Goal: Task Accomplishment & Management: Manage account settings

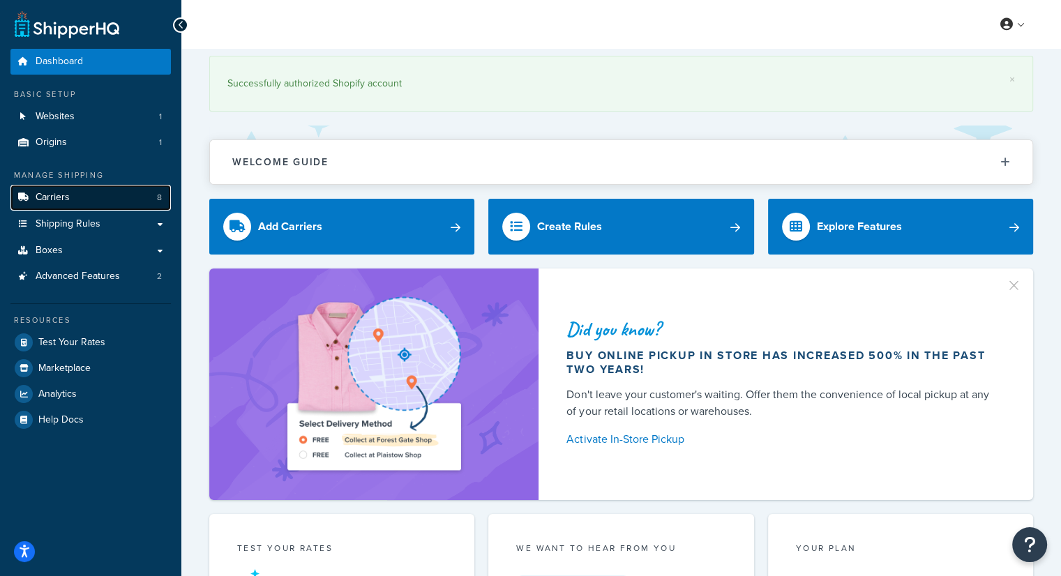
click at [92, 203] on link "Carriers 8" at bounding box center [90, 198] width 160 height 26
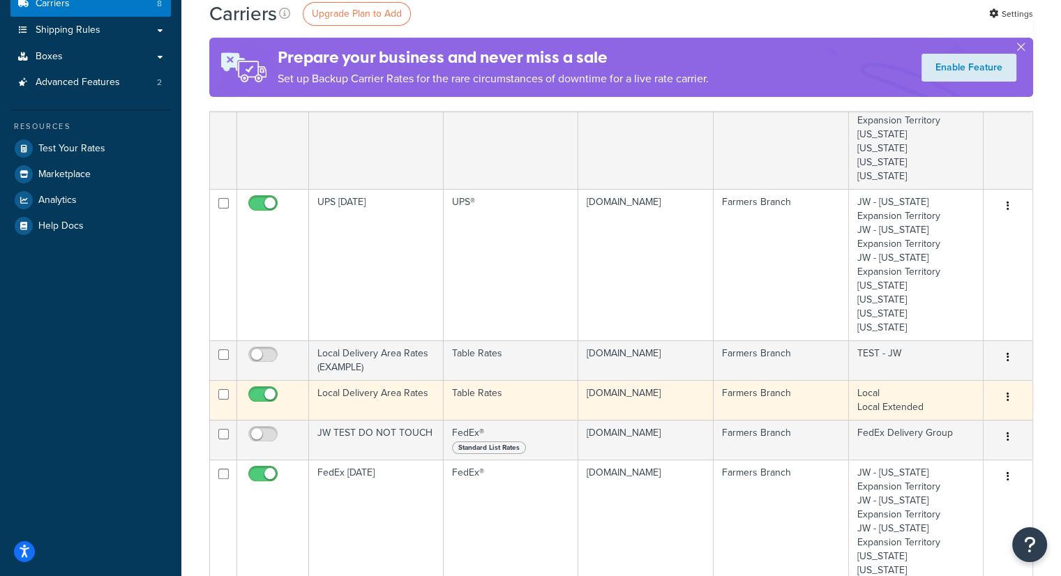
scroll to position [209, 0]
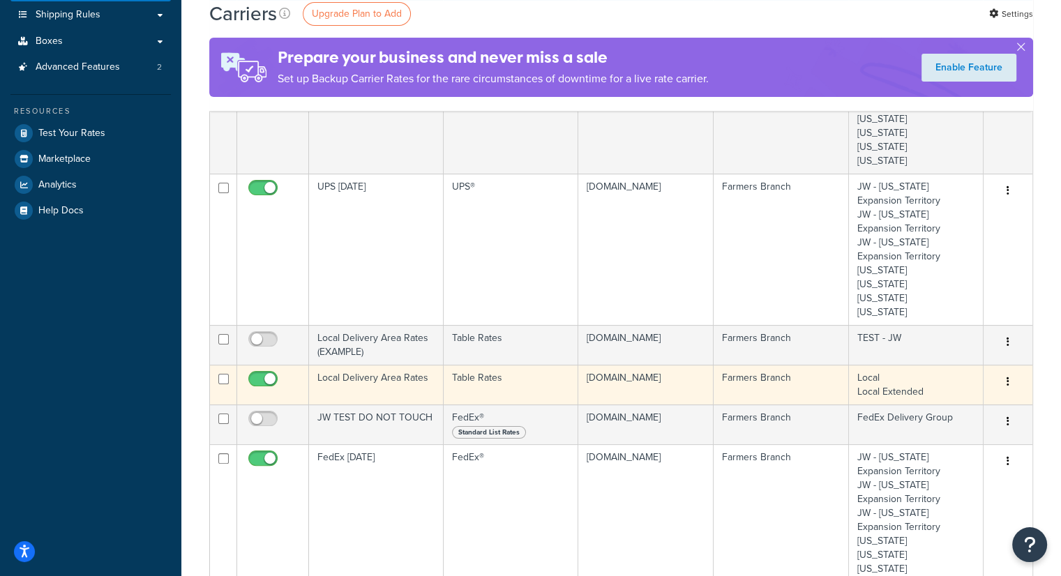
click at [383, 378] on td "Local Delivery Area Rates" at bounding box center [376, 385] width 135 height 40
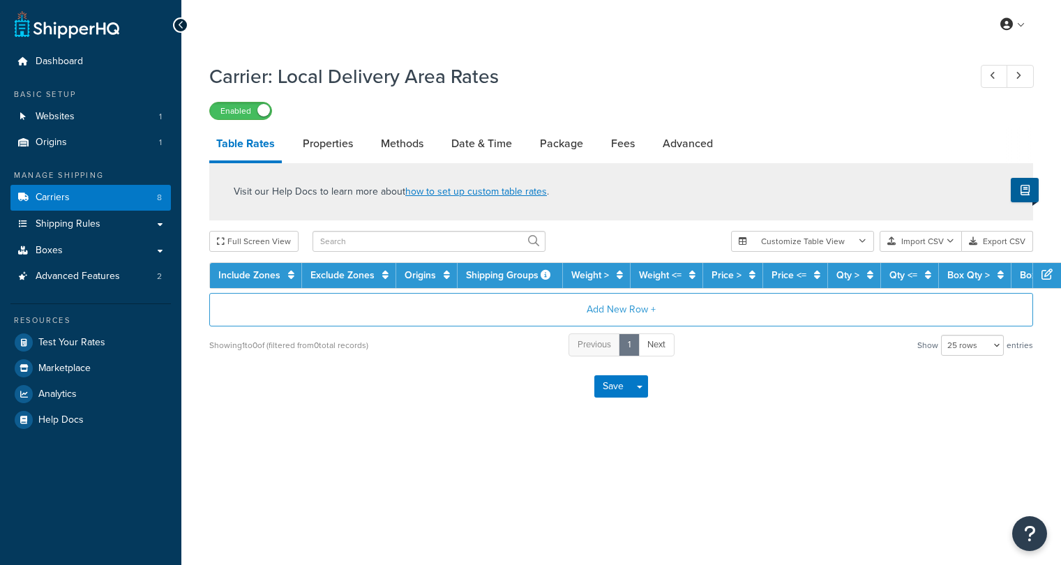
select select "25"
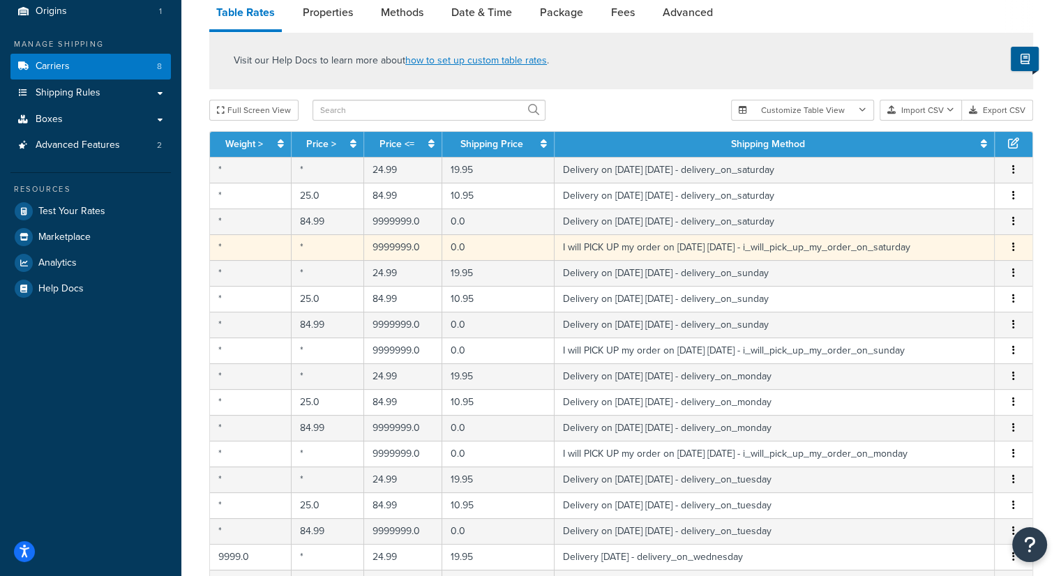
scroll to position [140, 0]
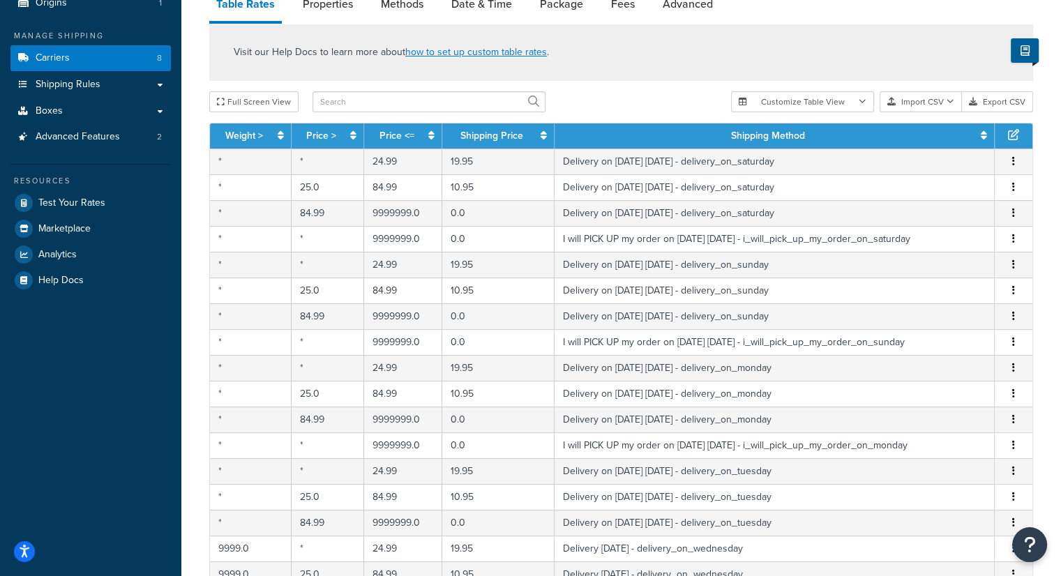
click at [682, 107] on div "Full Screen View" at bounding box center [464, 101] width 511 height 21
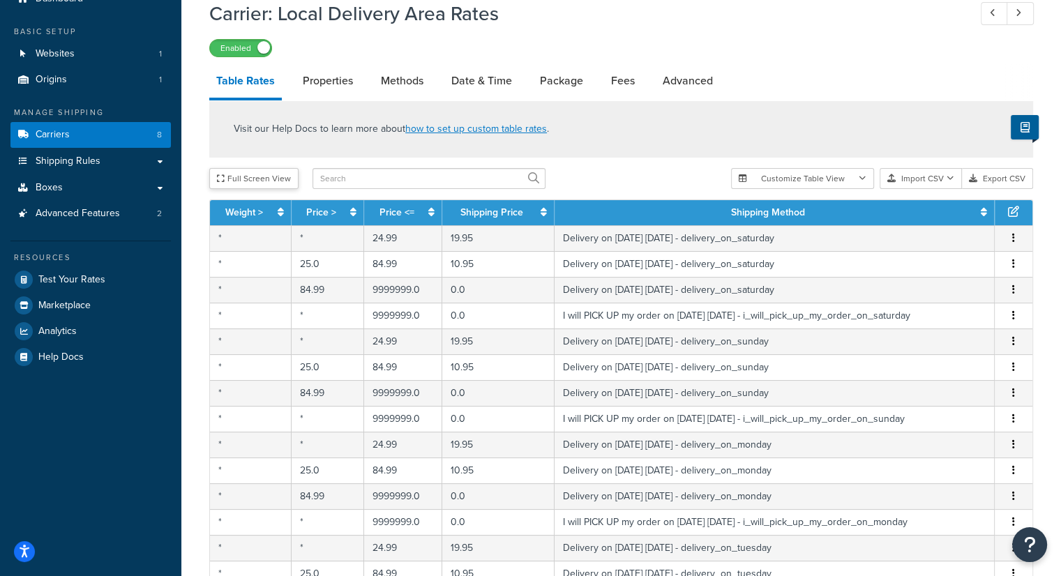
scroll to position [0, 0]
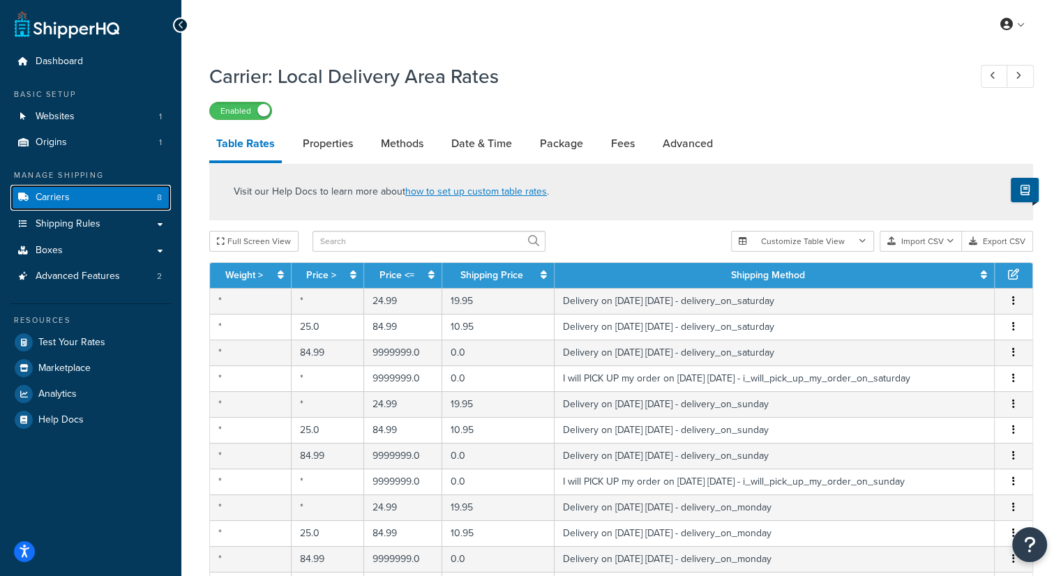
click at [74, 193] on link "Carriers 8" at bounding box center [90, 198] width 160 height 26
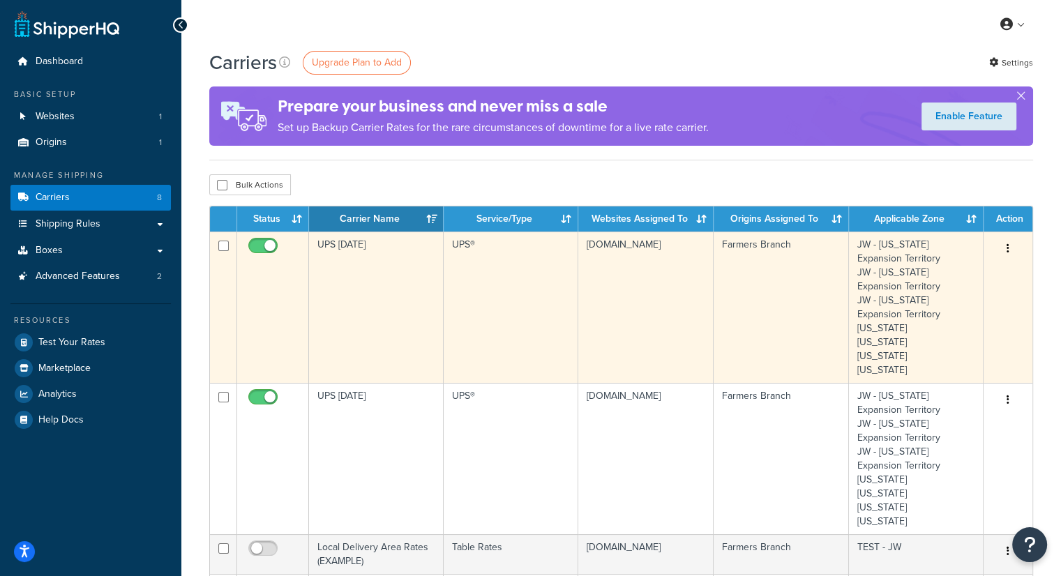
click at [358, 259] on td "UPS [DATE]" at bounding box center [376, 307] width 135 height 151
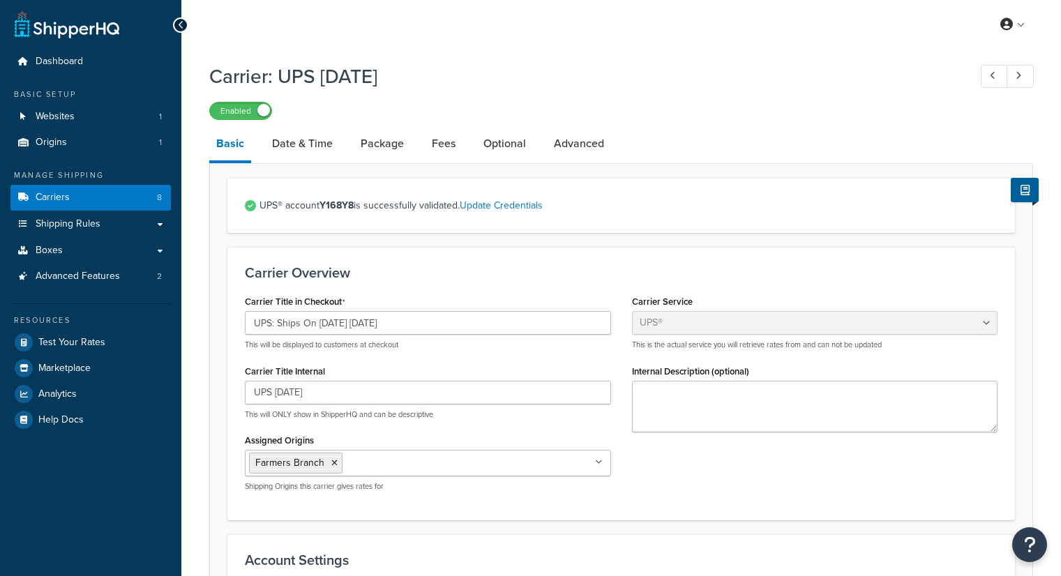
select select "ups"
click at [78, 198] on link "Carriers 8" at bounding box center [90, 198] width 160 height 26
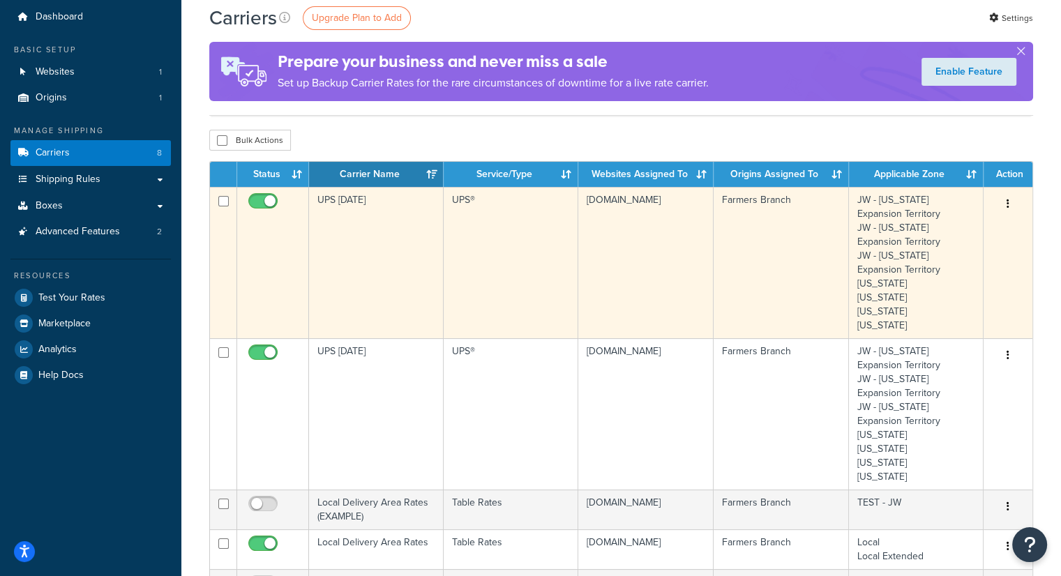
scroll to position [70, 0]
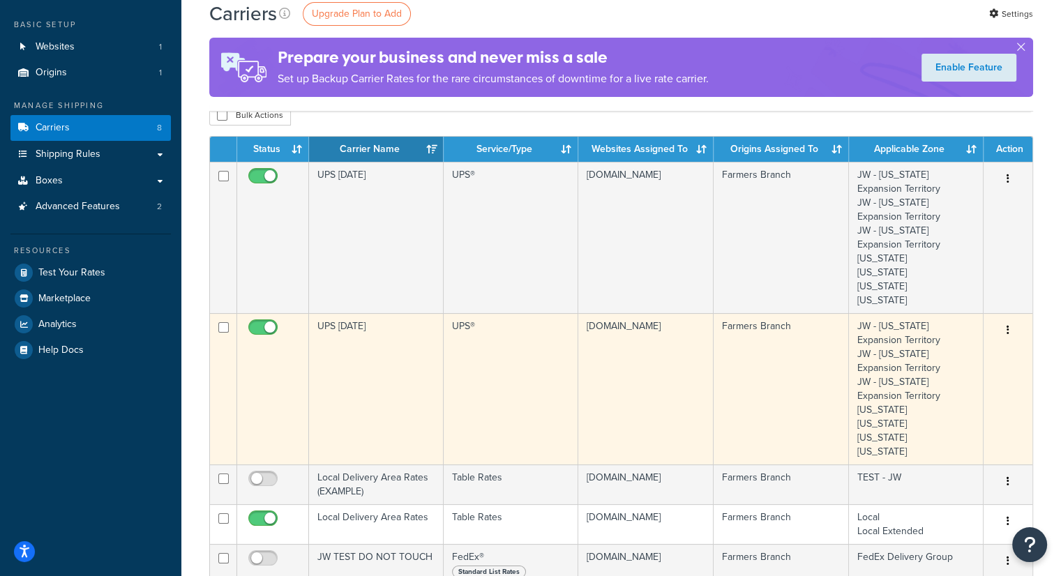
click at [356, 321] on td "UPS [DATE]" at bounding box center [376, 388] width 135 height 151
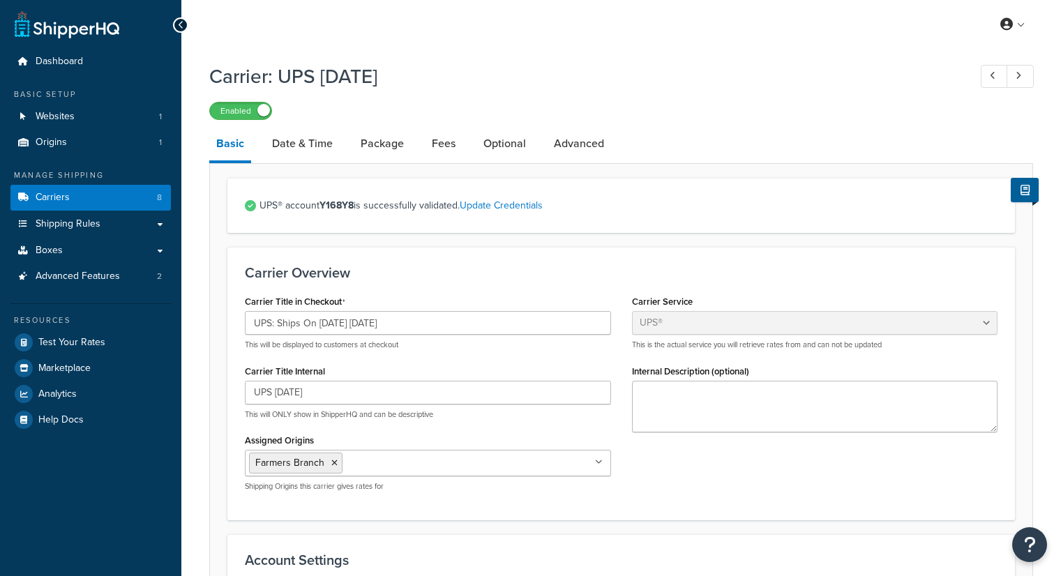
select select "ups"
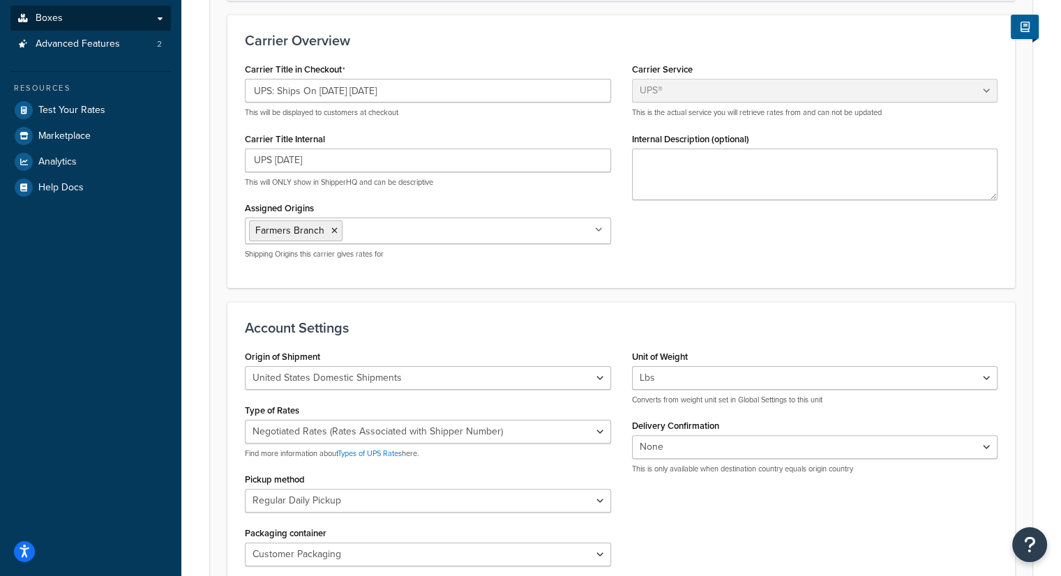
scroll to position [70, 0]
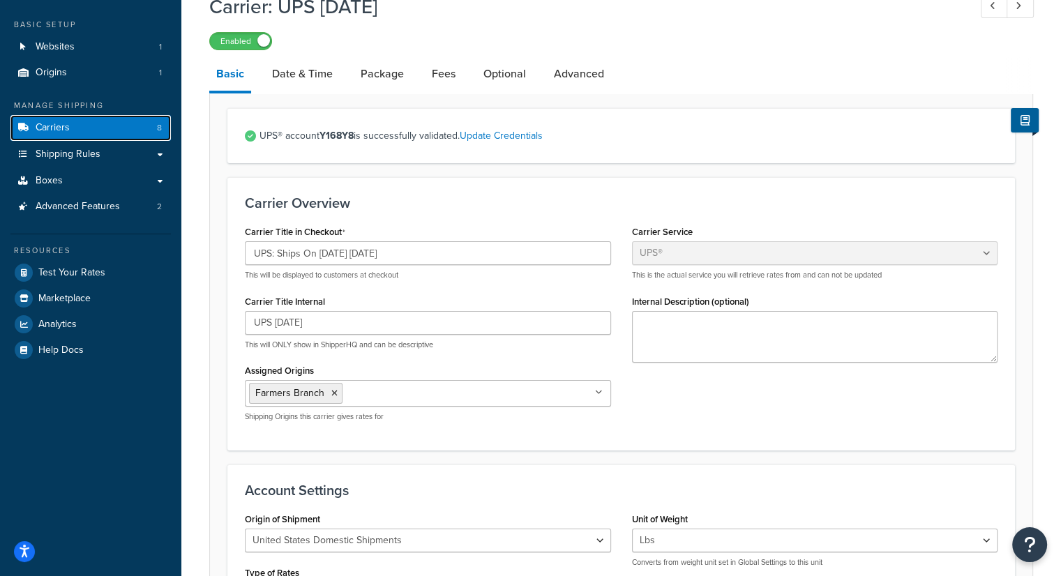
click at [78, 135] on link "Carriers 8" at bounding box center [90, 128] width 160 height 26
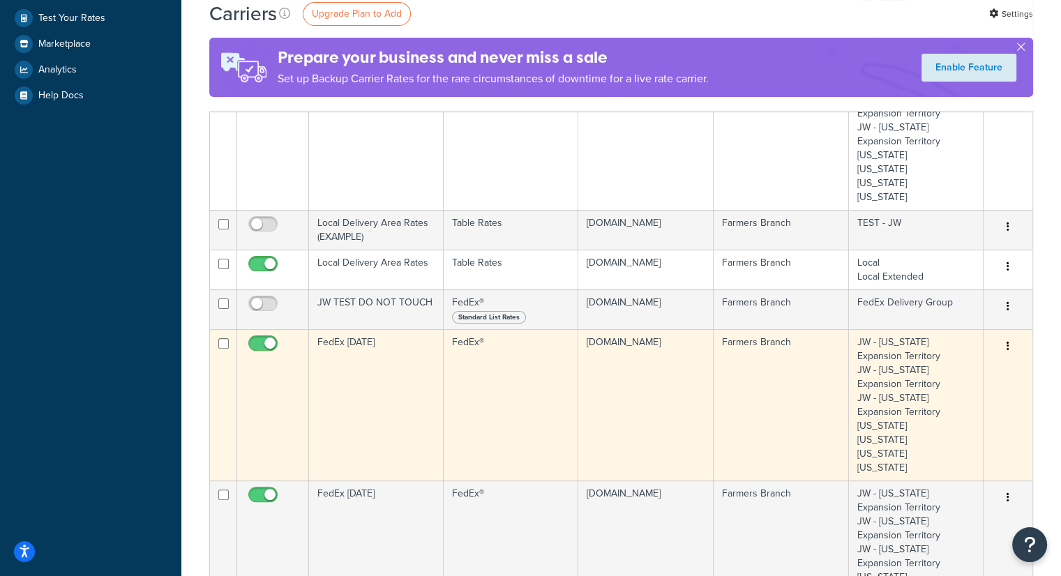
scroll to position [349, 0]
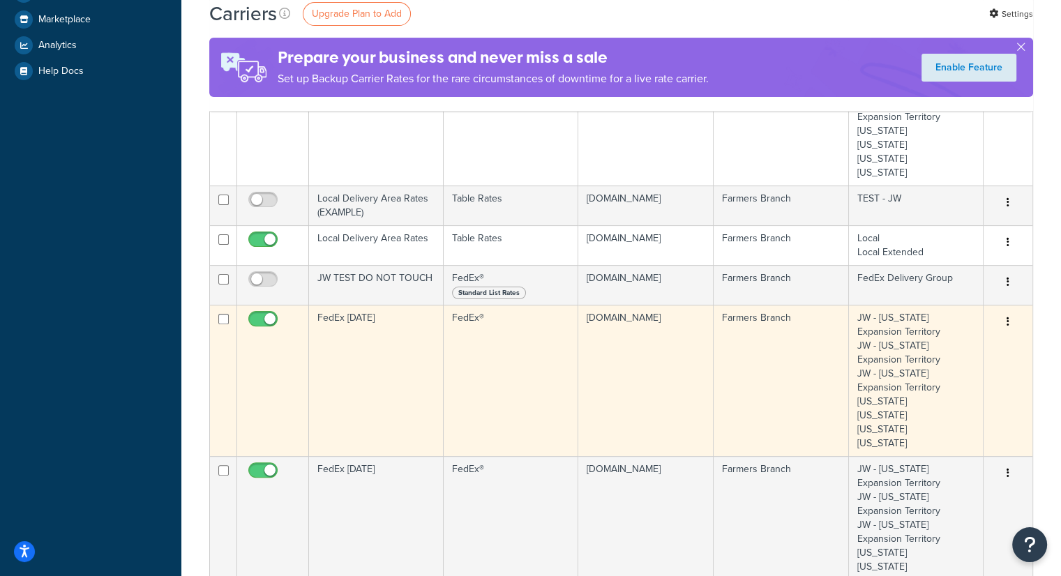
click at [370, 341] on td "FedEx Tuesday" at bounding box center [376, 380] width 135 height 151
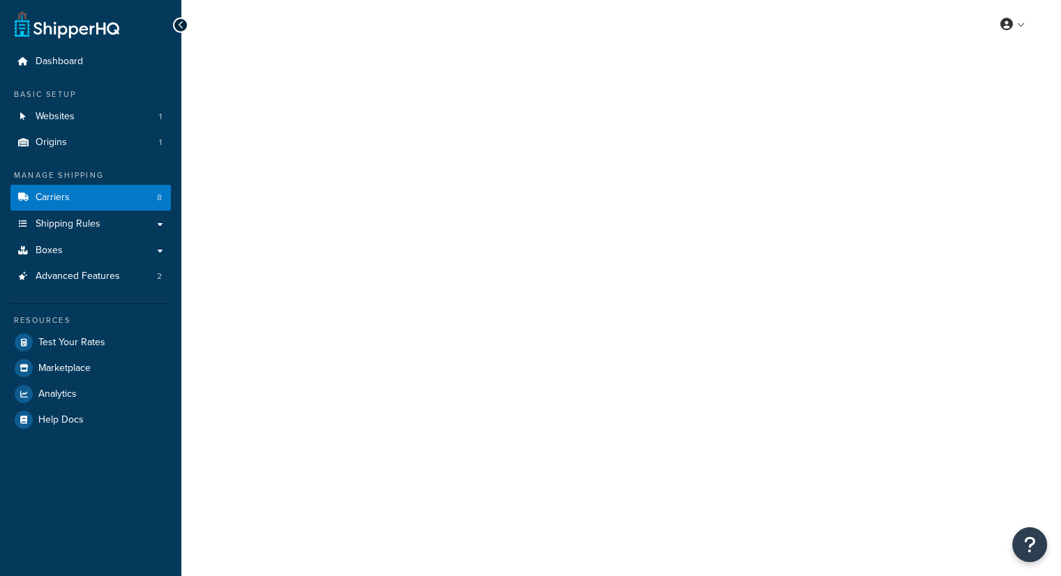
select select "fedEx"
select select "REGULAR_PICKUP"
select select "YOUR_PACKAGING"
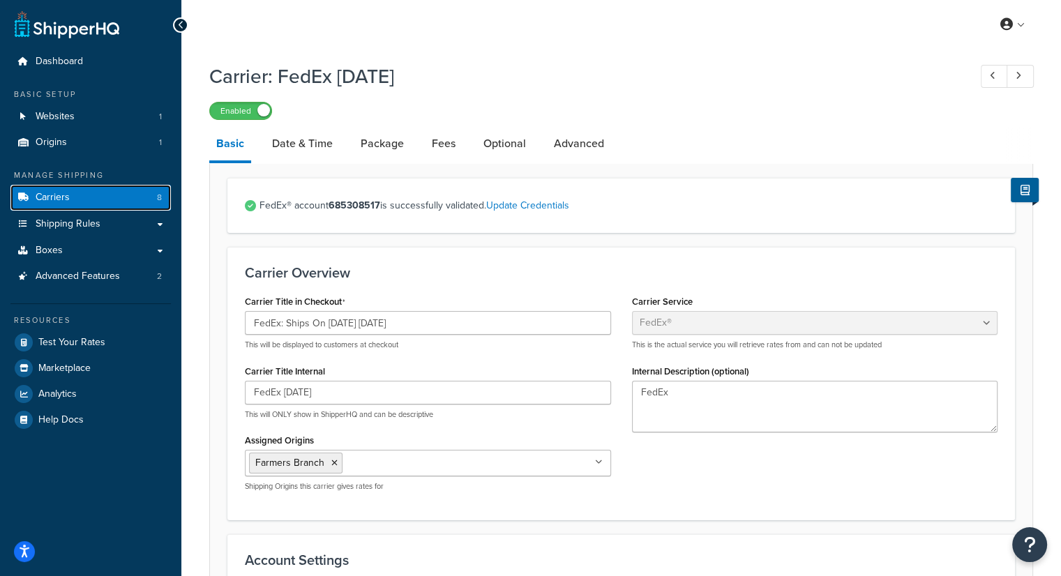
click at [37, 197] on span "Carriers" at bounding box center [53, 198] width 34 height 12
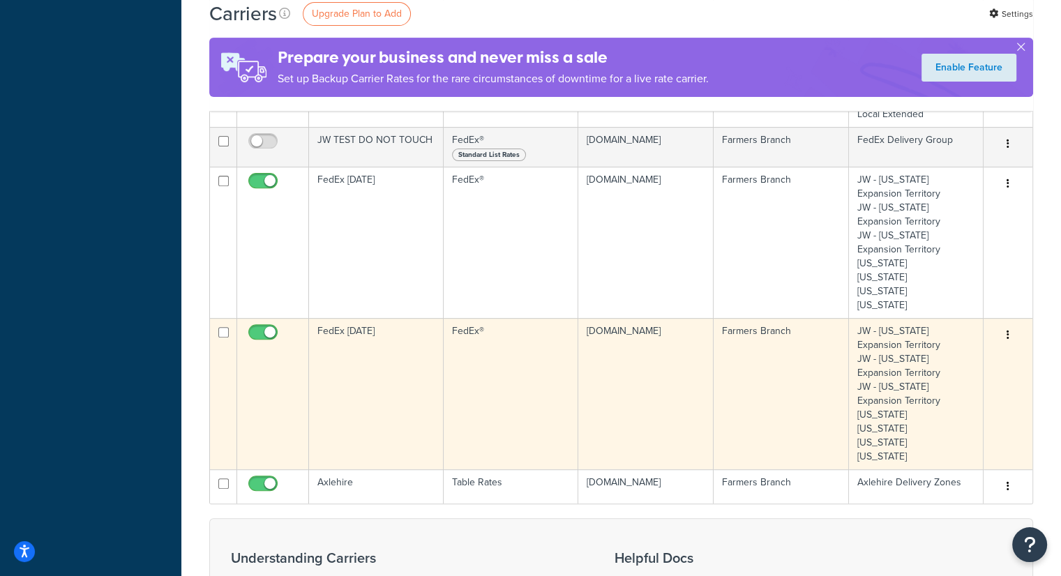
scroll to position [488, 0]
click at [379, 354] on td "FedEx [DATE]" at bounding box center [376, 392] width 135 height 151
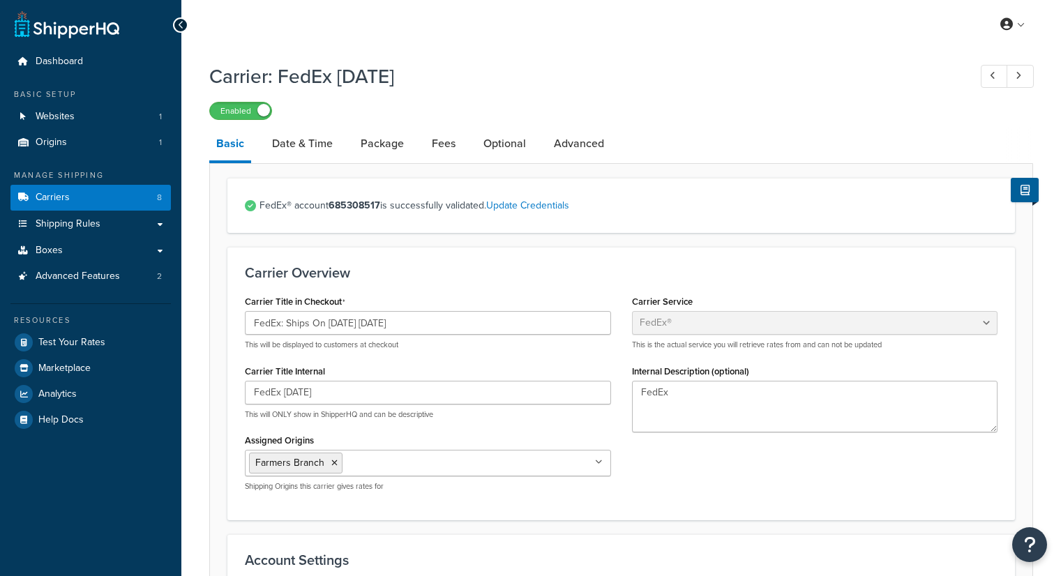
select select "fedEx"
select select "REGULAR_PICKUP"
select select "YOUR_PACKAGING"
click at [66, 201] on span "Carriers" at bounding box center [53, 198] width 34 height 12
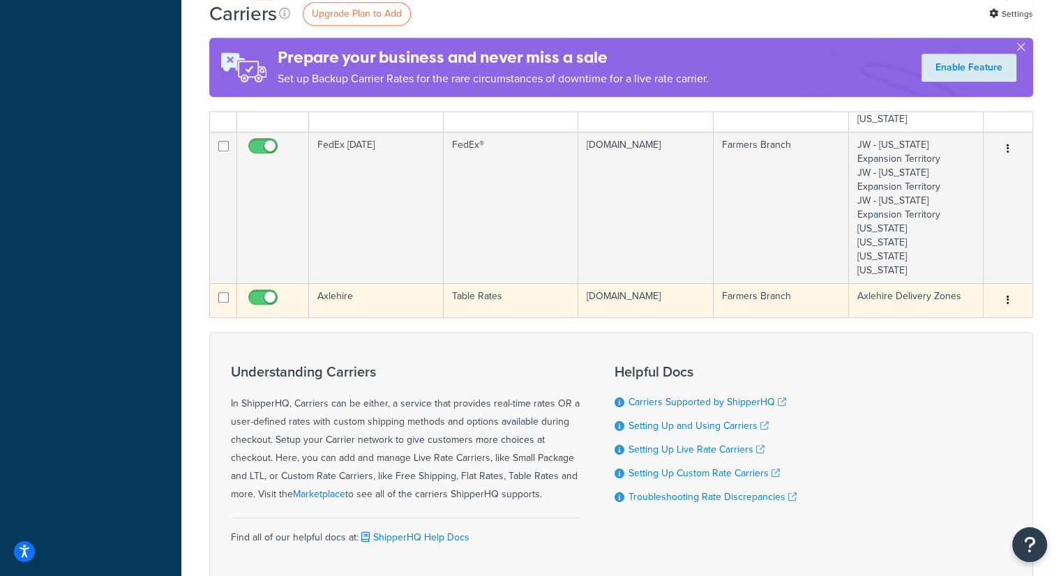
scroll to position [698, 0]
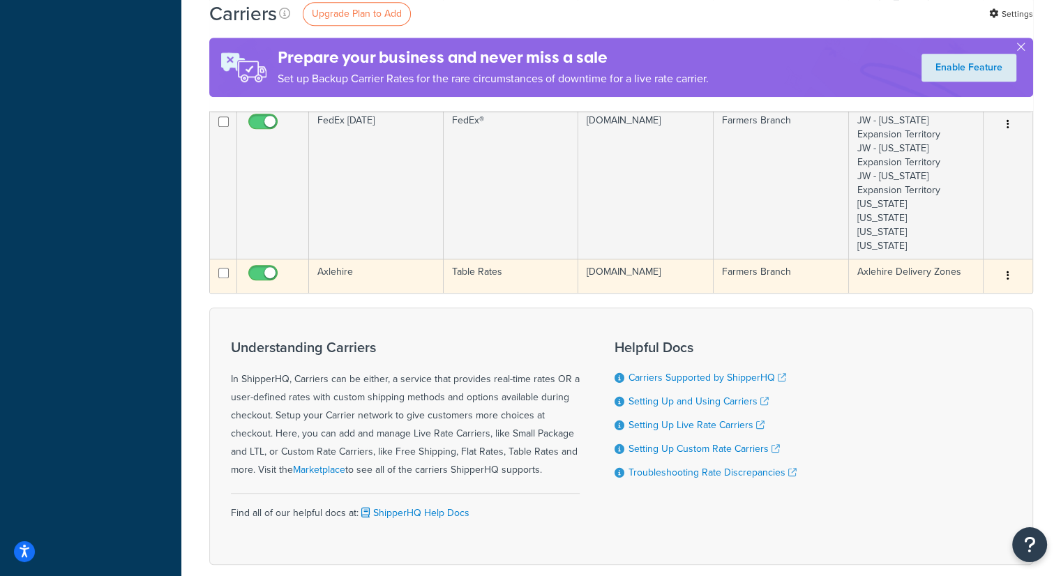
click at [358, 274] on td "Axlehire" at bounding box center [376, 276] width 135 height 34
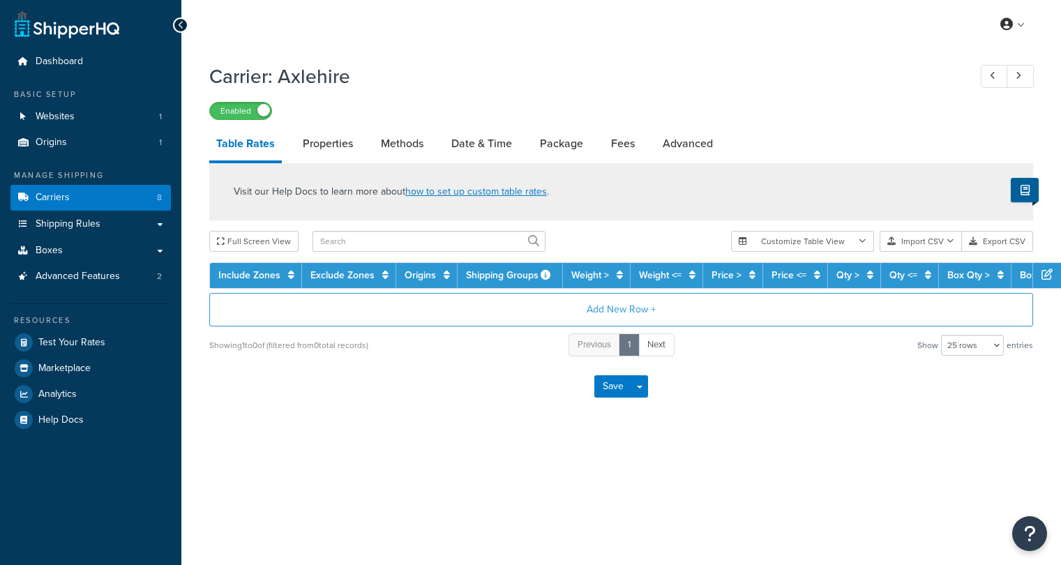
select select "25"
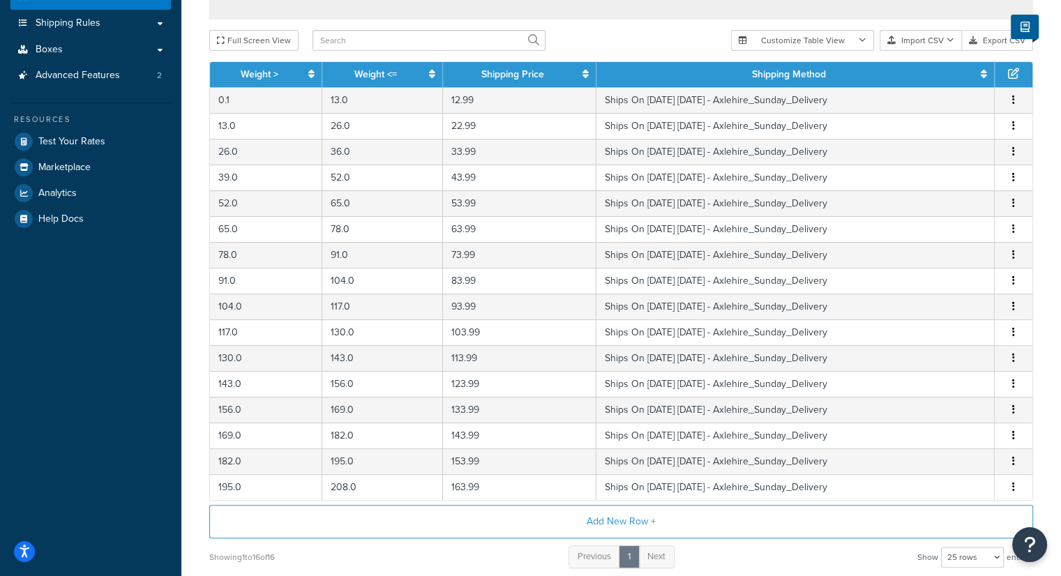
scroll to position [181, 0]
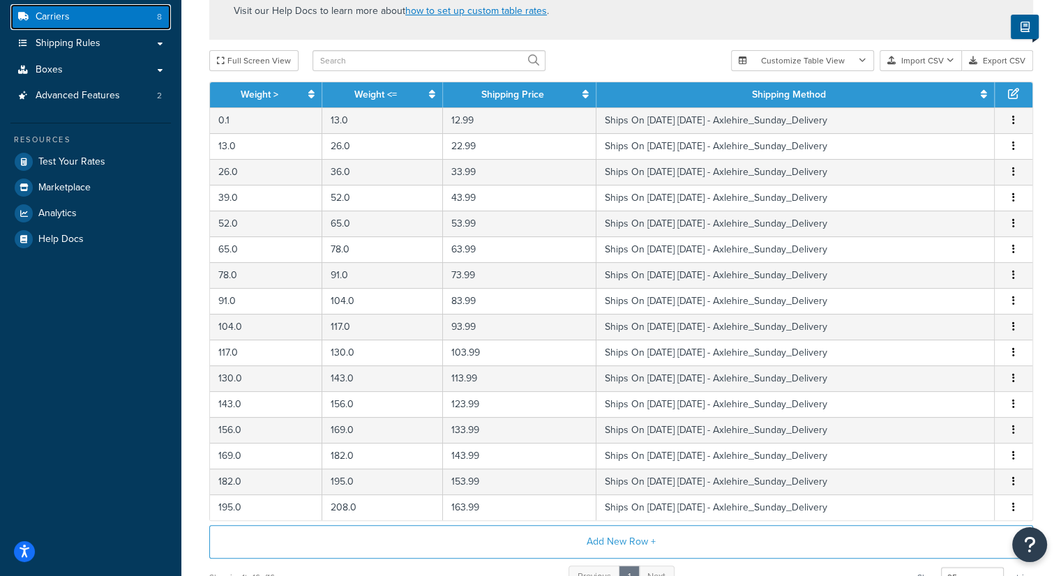
click at [61, 23] on span "Carriers" at bounding box center [53, 17] width 34 height 12
